Goal: Information Seeking & Learning: Learn about a topic

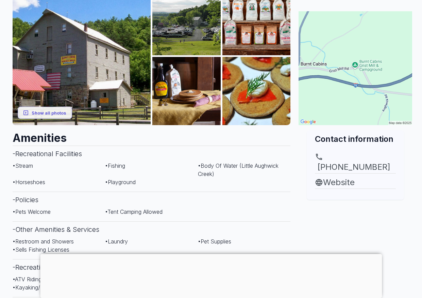
scroll to position [136, 0]
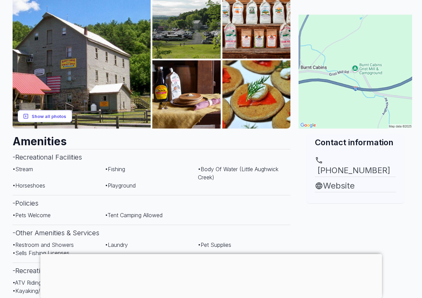
click at [58, 120] on button "Show all photos" at bounding box center [45, 116] width 54 height 13
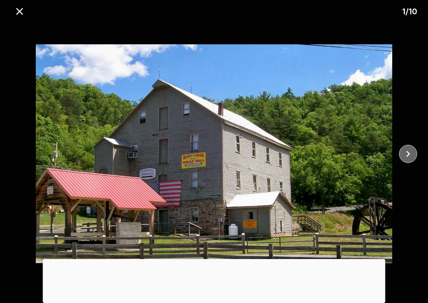
click at [406, 154] on icon "close" at bounding box center [408, 154] width 12 height 12
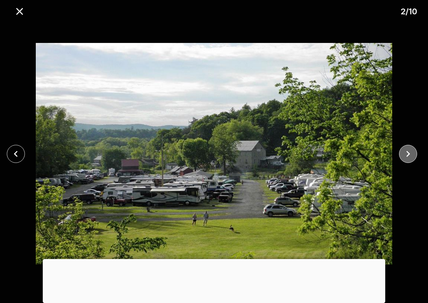
click at [406, 154] on icon "close" at bounding box center [408, 154] width 12 height 12
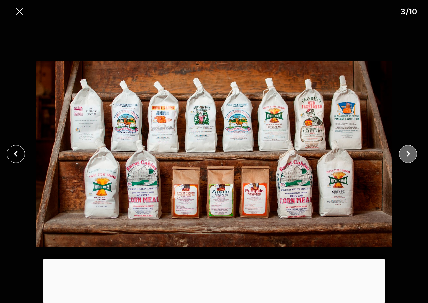
click at [406, 154] on icon "close" at bounding box center [408, 154] width 12 height 12
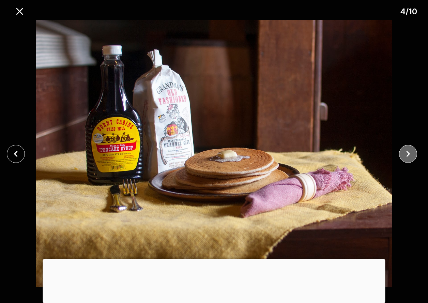
click at [406, 154] on icon "close" at bounding box center [408, 154] width 12 height 12
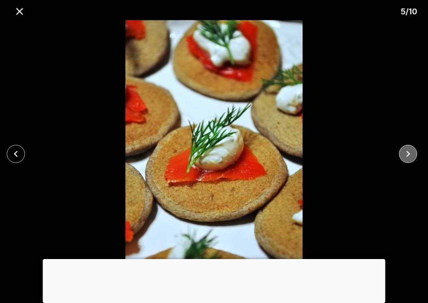
click at [406, 154] on icon "close" at bounding box center [408, 154] width 12 height 12
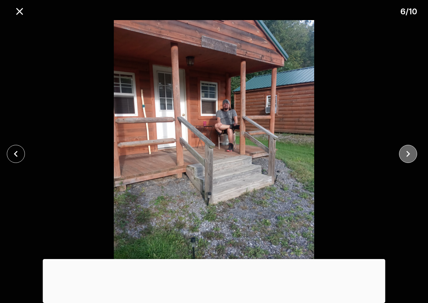
click at [406, 154] on icon "close" at bounding box center [408, 154] width 12 height 12
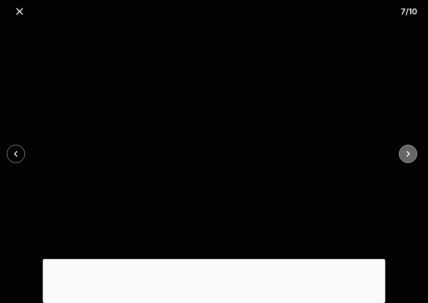
click at [406, 154] on icon "close" at bounding box center [408, 154] width 12 height 12
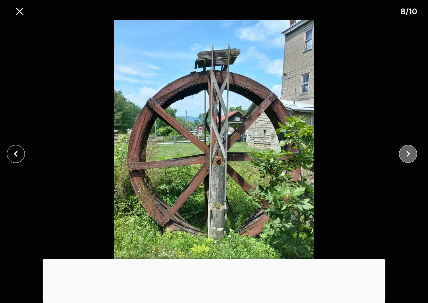
click at [406, 154] on icon "close" at bounding box center [408, 154] width 12 height 12
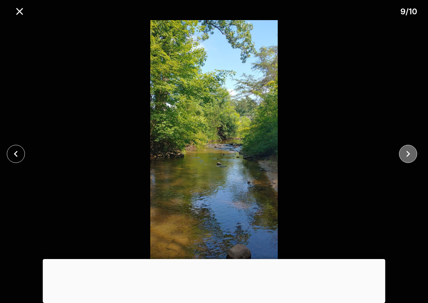
click at [406, 154] on icon "close" at bounding box center [408, 154] width 12 height 12
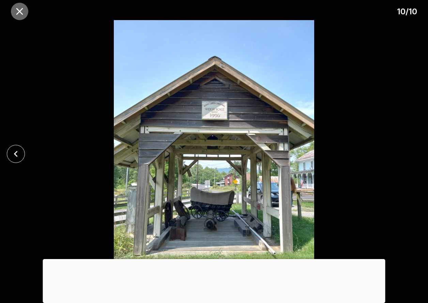
click at [21, 9] on icon "close" at bounding box center [20, 11] width 12 height 12
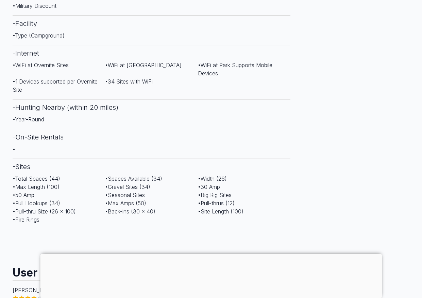
scroll to position [452, 0]
